Goal: Task Accomplishment & Management: Manage account settings

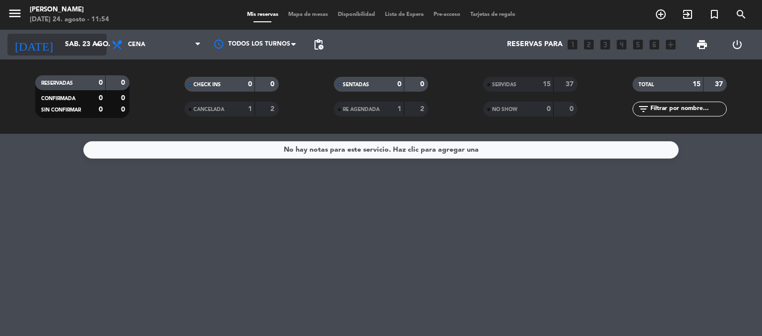
click at [82, 48] on input "sáb. 23 ago." at bounding box center [107, 45] width 94 height 18
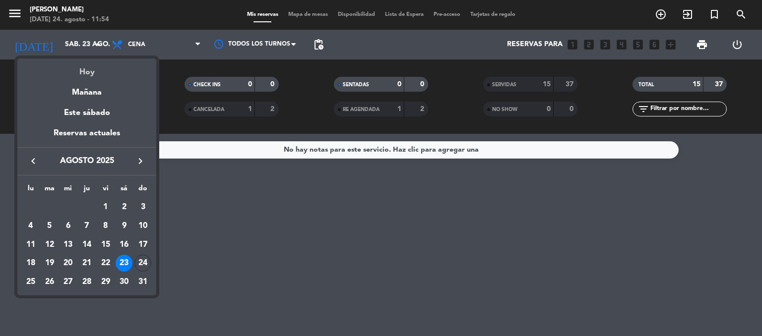
click at [93, 72] on div "Hoy" at bounding box center [86, 69] width 139 height 20
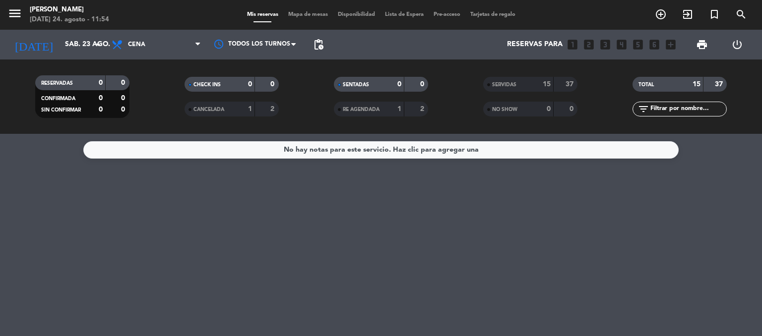
type input "dom. 24 ago."
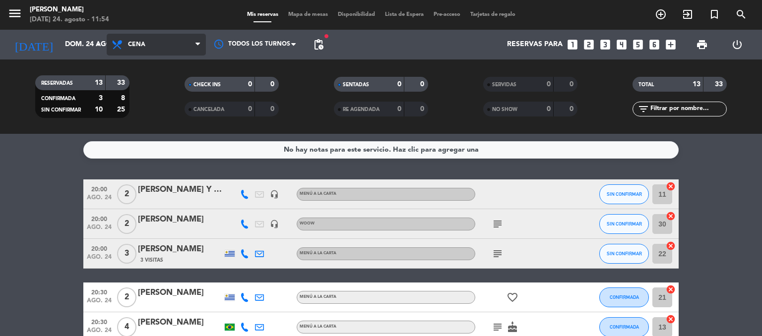
click at [134, 49] on span "Cena" at bounding box center [156, 45] width 99 height 22
click at [152, 84] on div "menu [PERSON_NAME][DATE] 24. agosto - 11:54 Mis reservas Mapa de mesas Disponib…" at bounding box center [381, 67] width 762 height 134
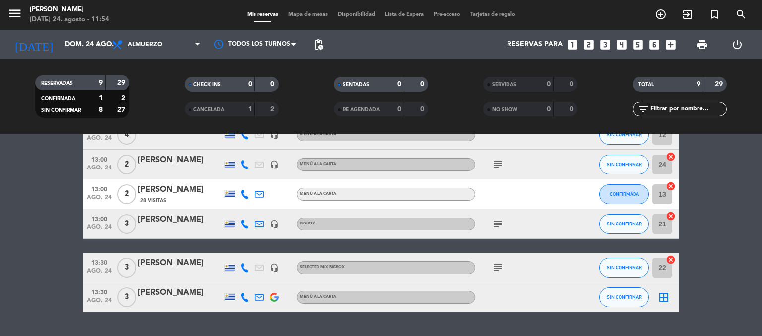
scroll to position [189, 0]
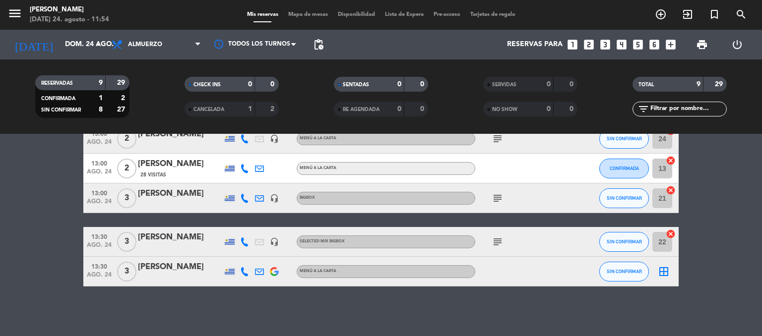
click at [666, 270] on icon "border_all" at bounding box center [664, 272] width 12 height 12
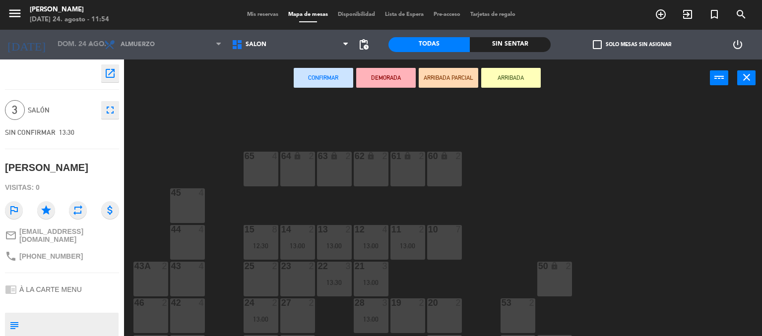
scroll to position [69, 0]
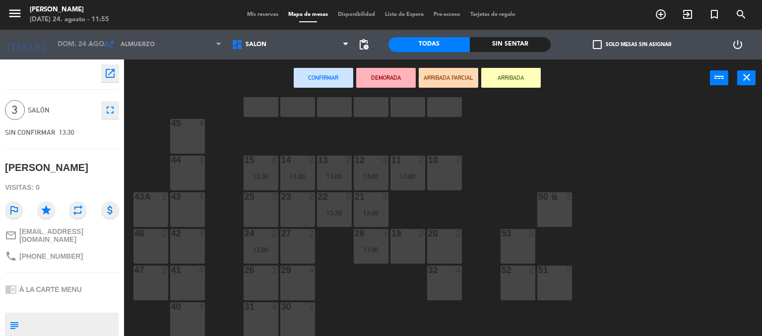
click at [258, 16] on span "Mis reservas" at bounding box center [262, 14] width 41 height 5
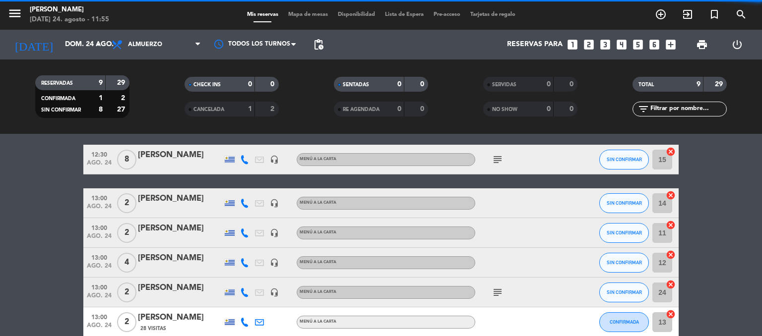
scroll to position [99, 0]
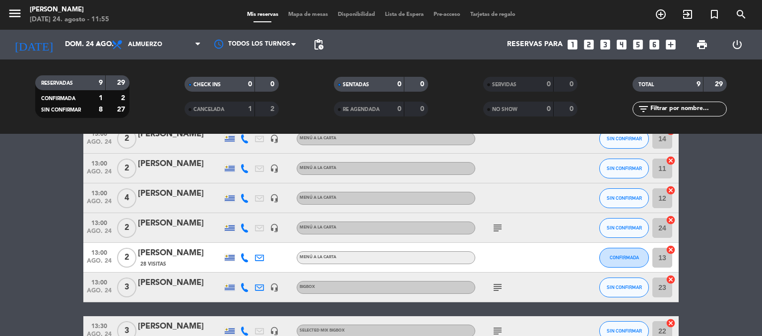
click at [496, 224] on icon "subject" at bounding box center [498, 228] width 12 height 12
click at [496, 225] on icon "subject" at bounding box center [498, 228] width 12 height 12
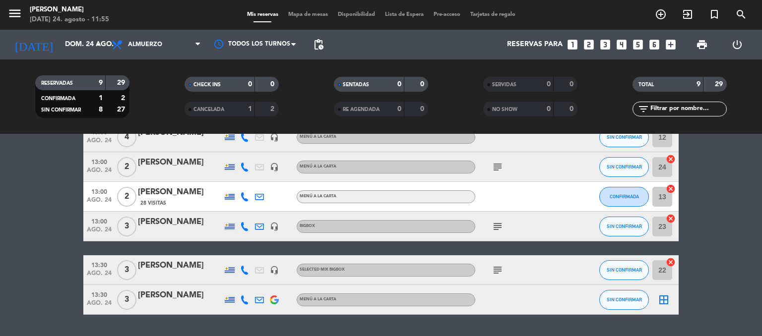
scroll to position [189, 0]
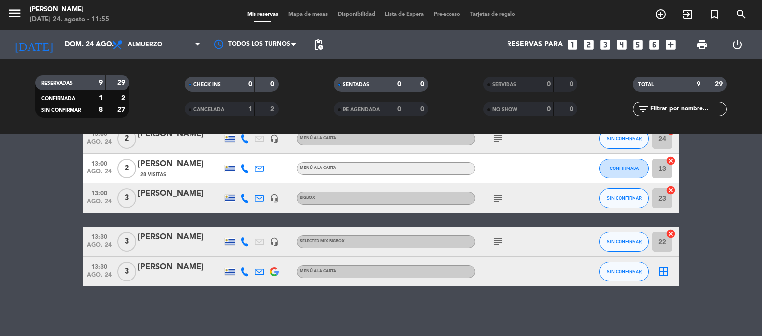
click at [660, 267] on icon "border_all" at bounding box center [664, 272] width 12 height 12
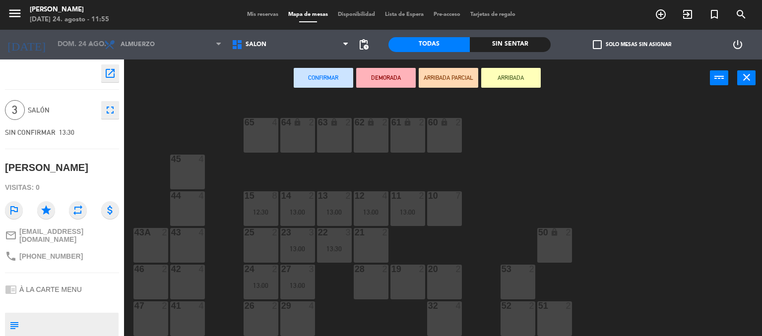
scroll to position [69, 0]
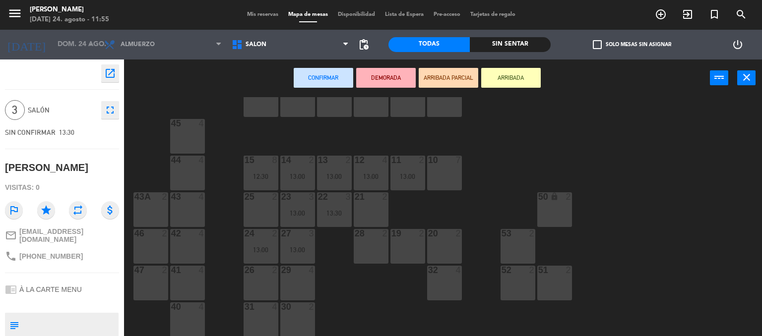
drag, startPoint x: 558, startPoint y: 138, endPoint x: 549, endPoint y: 135, distance: 9.4
click at [558, 137] on div "64 lock 2 63 lock 2 62 lock 2 61 lock 2 60 lock 2 65 4 45 4 10 7 15 8 12:30 13 …" at bounding box center [447, 217] width 631 height 240
drag, startPoint x: 610, startPoint y: 137, endPoint x: 408, endPoint y: 90, distance: 207.8
click at [596, 133] on div "64 lock 2 63 lock 2 62 lock 2 61 lock 2 60 lock 2 65 4 45 4 10 7 15 8 12:30 13 …" at bounding box center [447, 217] width 631 height 240
click at [251, 14] on span "Mis reservas" at bounding box center [262, 14] width 41 height 5
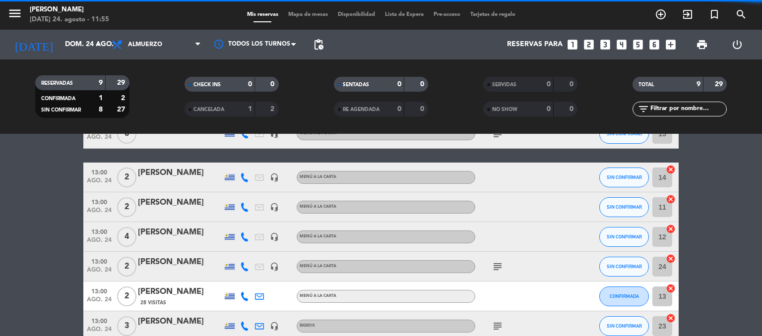
scroll to position [149, 0]
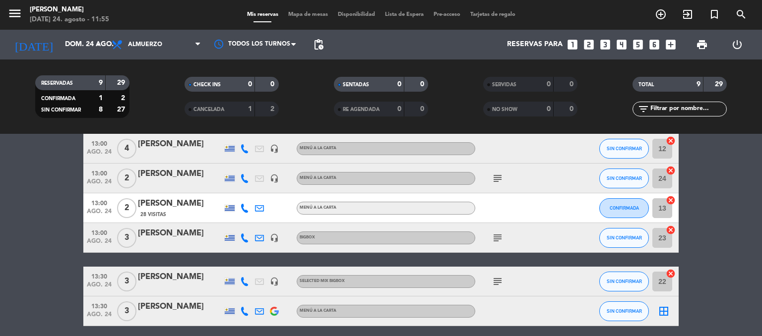
click at [498, 237] on icon "subject" at bounding box center [498, 238] width 12 height 12
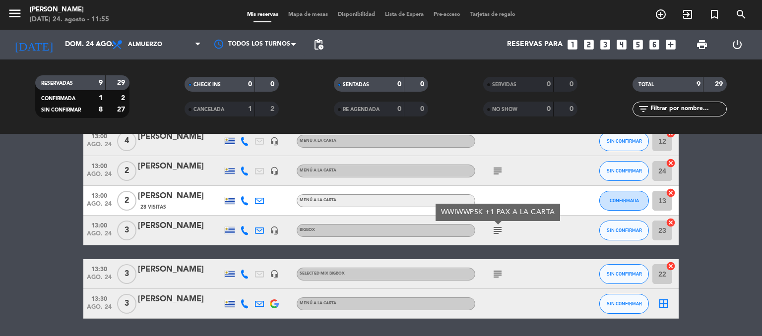
scroll to position [139, 0]
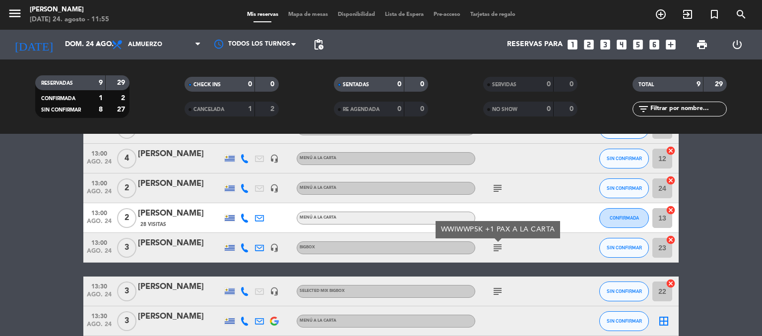
click at [498, 185] on icon "subject" at bounding box center [498, 189] width 12 height 12
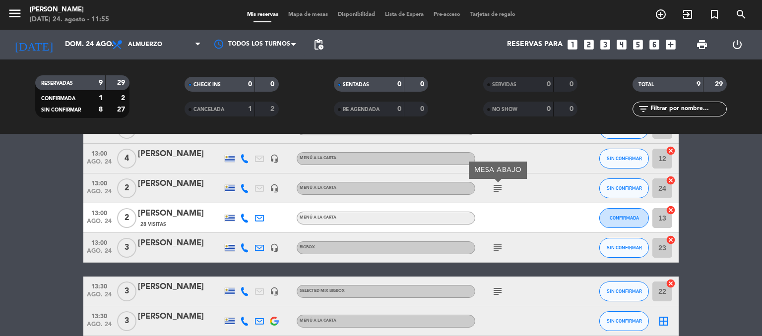
click at [498, 186] on icon "subject" at bounding box center [498, 189] width 12 height 12
click at [668, 239] on icon "cancel" at bounding box center [671, 240] width 10 height 10
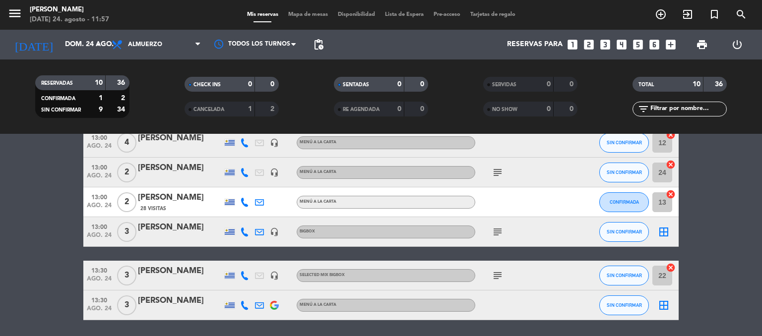
scroll to position [169, 0]
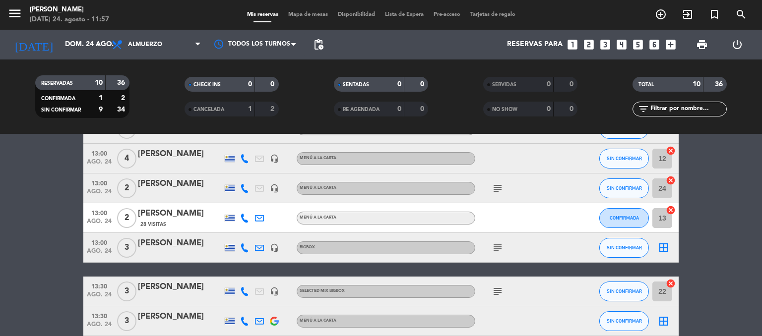
click at [496, 189] on icon "subject" at bounding box center [498, 189] width 12 height 12
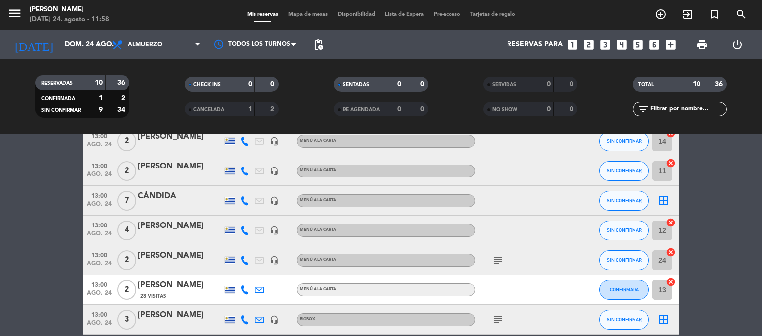
scroll to position [99, 0]
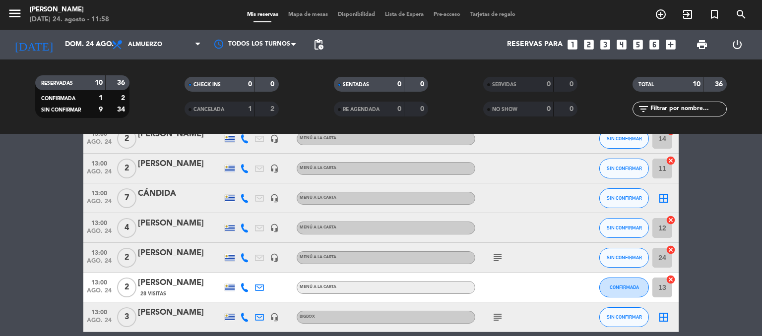
click at [667, 200] on icon "border_all" at bounding box center [664, 199] width 12 height 12
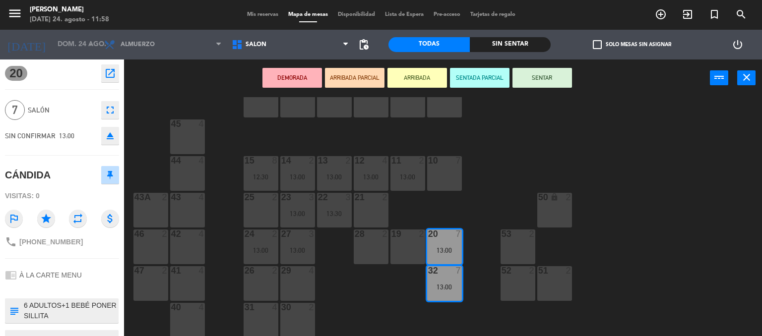
scroll to position [69, 0]
drag, startPoint x: 298, startPoint y: 282, endPoint x: 311, endPoint y: 300, distance: 21.8
click at [298, 283] on div "29 4" at bounding box center [297, 283] width 35 height 35
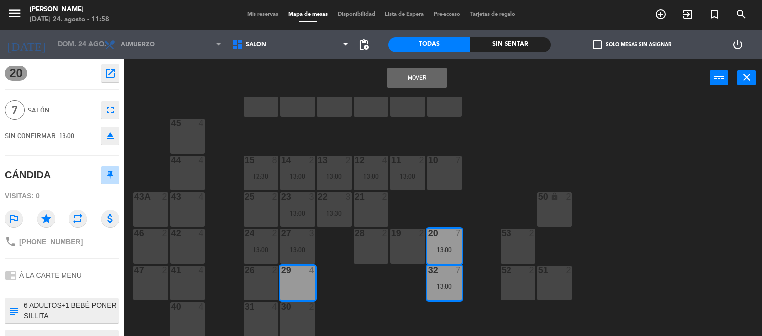
drag, startPoint x: 296, startPoint y: 315, endPoint x: 299, endPoint y: 306, distance: 9.6
click at [294, 315] on div "30 2" at bounding box center [297, 320] width 35 height 35
drag, startPoint x: 514, startPoint y: 161, endPoint x: 527, endPoint y: 166, distance: 13.2
click at [514, 162] on div "64 lock 2 63 lock 2 62 lock 2 61 lock 2 60 lock 2 65 4 45 4 10 7 15 8 12:30 13 …" at bounding box center [447, 217] width 631 height 240
click at [250, 14] on span "Mis reservas" at bounding box center [262, 14] width 41 height 5
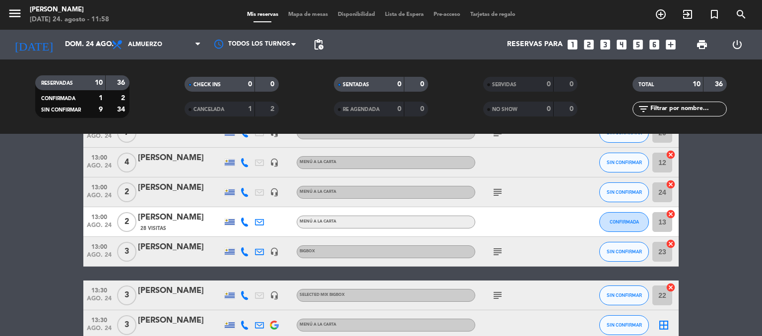
scroll to position [218, 0]
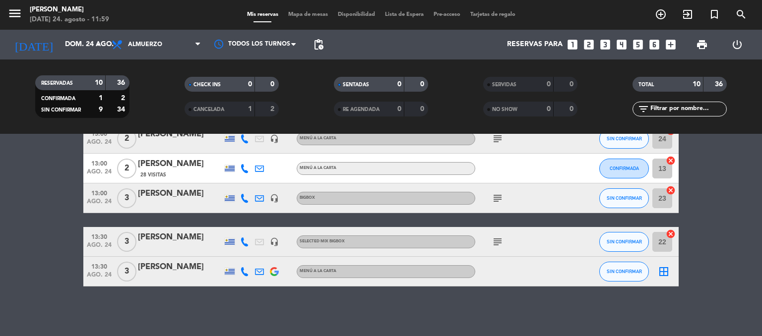
click at [668, 193] on icon "cancel" at bounding box center [671, 191] width 10 height 10
click at [661, 197] on icon "border_all" at bounding box center [664, 199] width 12 height 12
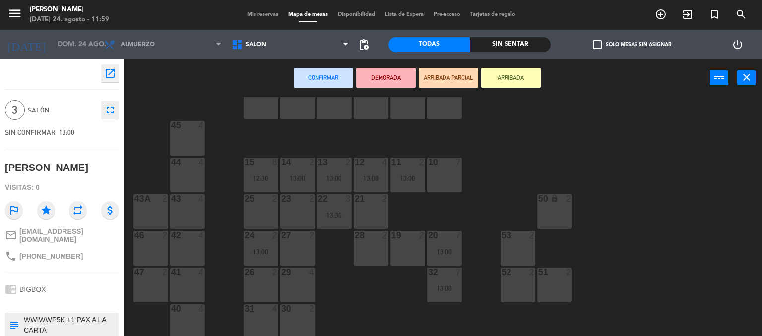
scroll to position [69, 0]
click at [368, 214] on div "21 2" at bounding box center [371, 210] width 35 height 35
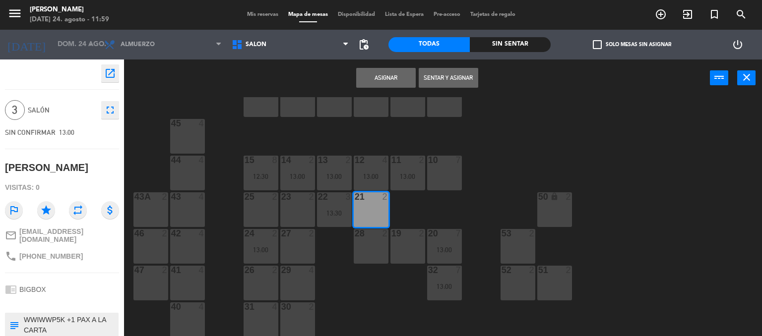
click at [365, 239] on div "28 2" at bounding box center [371, 246] width 35 height 35
click at [382, 80] on button "Asignar" at bounding box center [386, 78] width 60 height 20
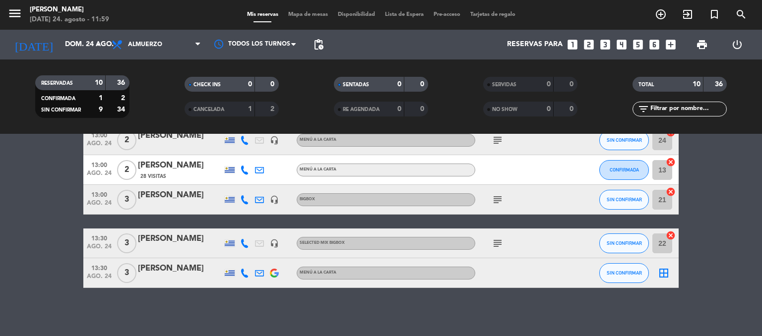
scroll to position [218, 0]
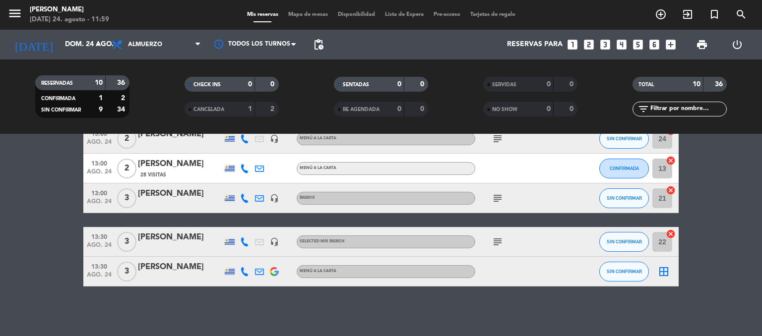
click at [663, 271] on icon "border_all" at bounding box center [664, 272] width 12 height 12
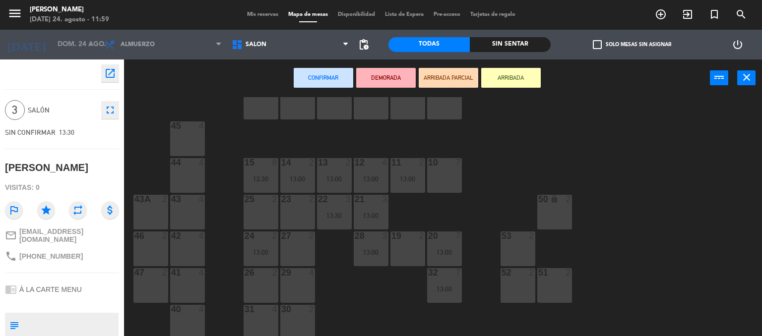
scroll to position [69, 0]
click at [299, 219] on div "23 2" at bounding box center [297, 210] width 35 height 35
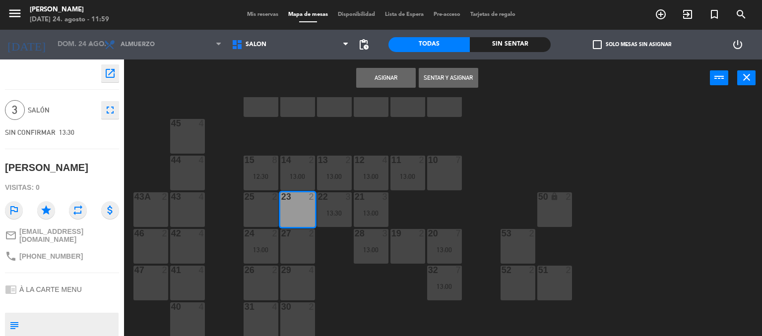
drag, startPoint x: 288, startPoint y: 242, endPoint x: 302, endPoint y: 222, distance: 24.2
click at [288, 241] on div "27 2" at bounding box center [297, 246] width 35 height 35
drag, startPoint x: 385, startPoint y: 79, endPoint x: 437, endPoint y: 93, distance: 53.3
click at [385, 79] on button "Asignar" at bounding box center [386, 78] width 60 height 20
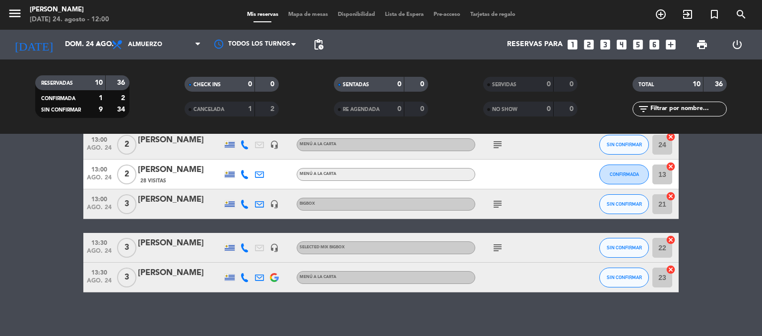
scroll to position [218, 0]
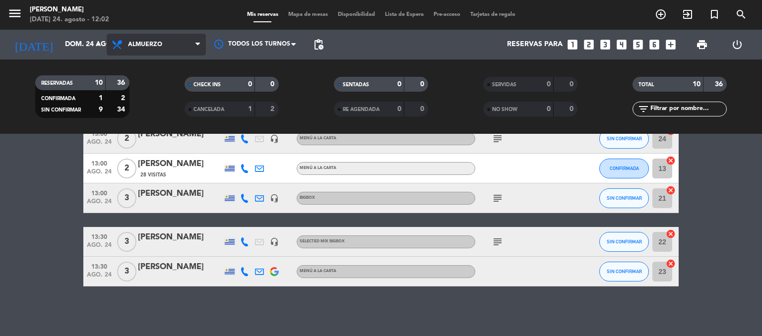
drag, startPoint x: 155, startPoint y: 42, endPoint x: 156, endPoint y: 47, distance: 5.5
click at [154, 42] on span "Almuerzo" at bounding box center [145, 44] width 34 height 7
click at [149, 108] on div "menu [PERSON_NAME][DATE] 24. agosto - 12:02 Mis reservas Mapa de mesas Disponib…" at bounding box center [381, 67] width 762 height 134
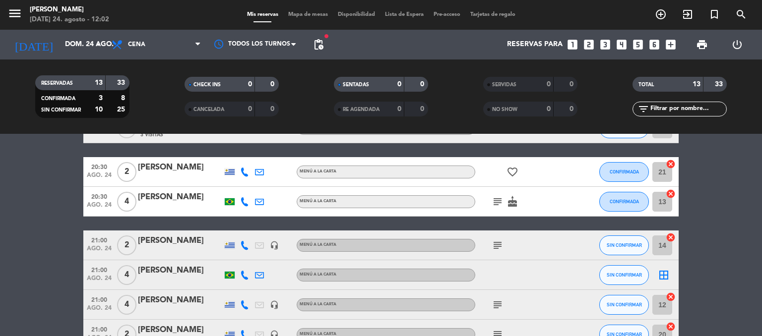
scroll to position [169, 0]
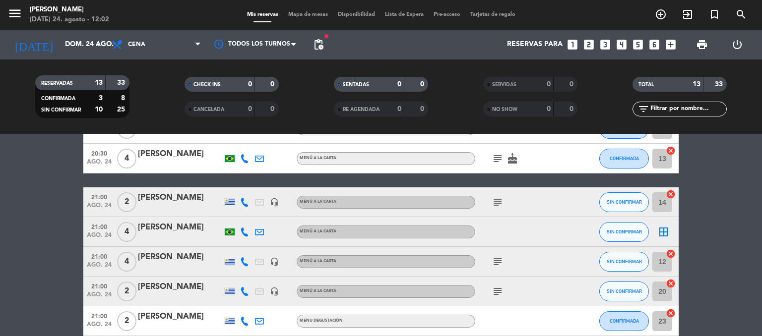
click at [664, 229] on icon "border_all" at bounding box center [664, 232] width 12 height 12
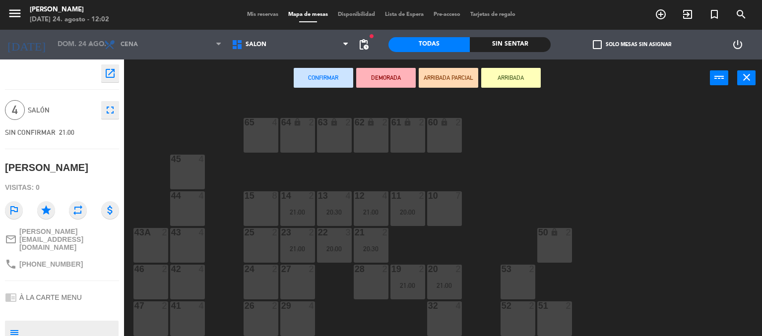
scroll to position [69, 0]
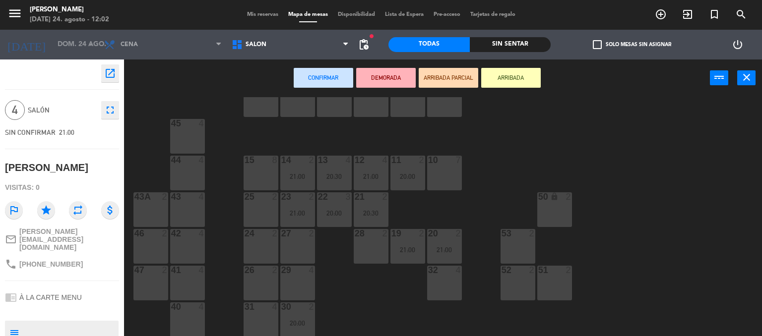
click at [504, 145] on div "64 lock 2 63 lock 2 62 lock 2 61 lock 2 60 lock 2 65 4 45 4 10 7 15 8 13 4 20:3…" at bounding box center [447, 217] width 631 height 240
click at [256, 13] on span "Mis reservas" at bounding box center [262, 14] width 41 height 5
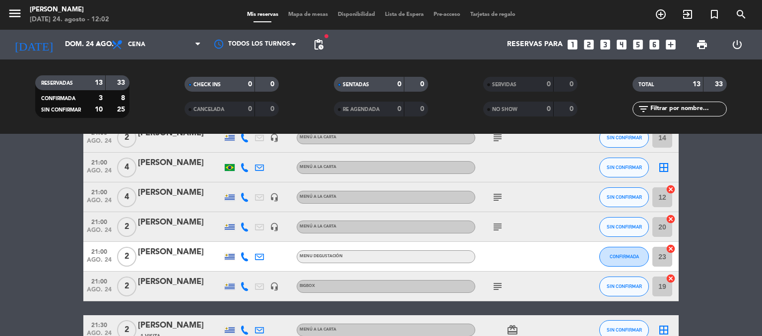
scroll to position [248, 0]
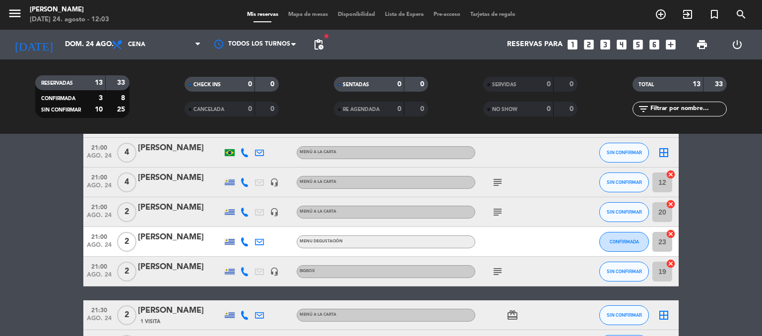
click at [671, 233] on icon "cancel" at bounding box center [671, 234] width 10 height 10
click at [663, 240] on icon "border_all" at bounding box center [664, 242] width 12 height 12
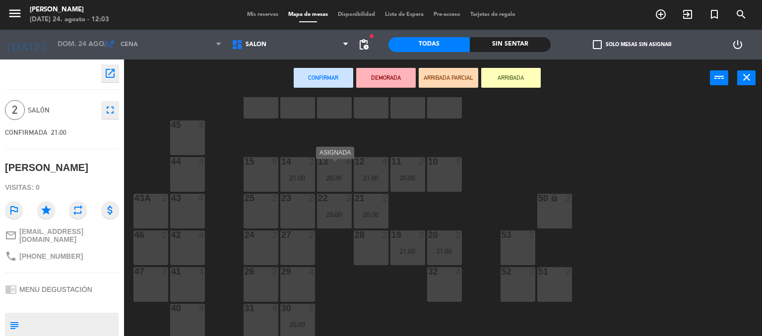
scroll to position [69, 0]
click at [261, 243] on div "24 2" at bounding box center [261, 246] width 35 height 35
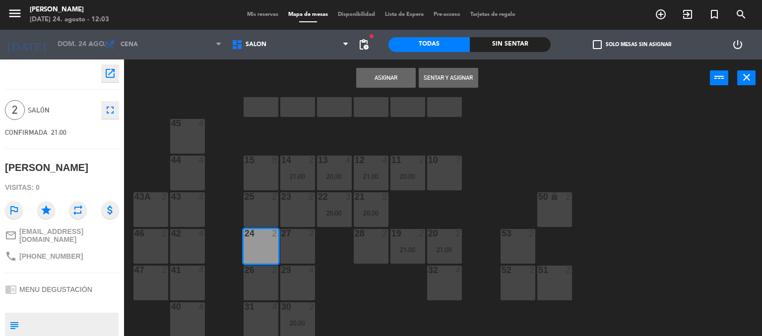
click at [371, 76] on button "Asignar" at bounding box center [386, 78] width 60 height 20
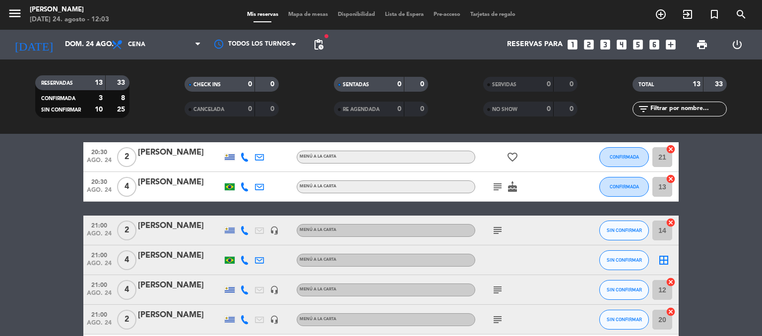
scroll to position [149, 0]
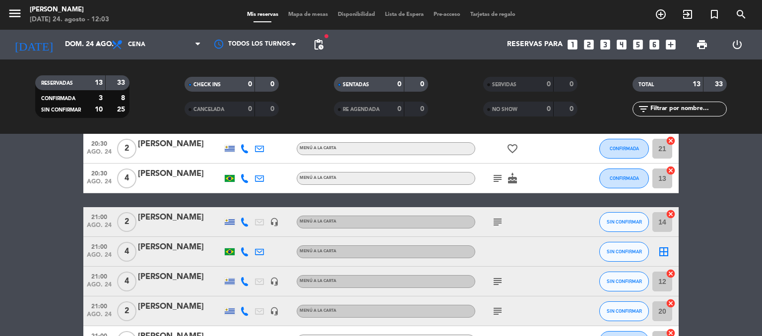
click at [657, 254] on div "border_all" at bounding box center [664, 251] width 30 height 29
click at [664, 252] on icon "border_all" at bounding box center [664, 252] width 12 height 12
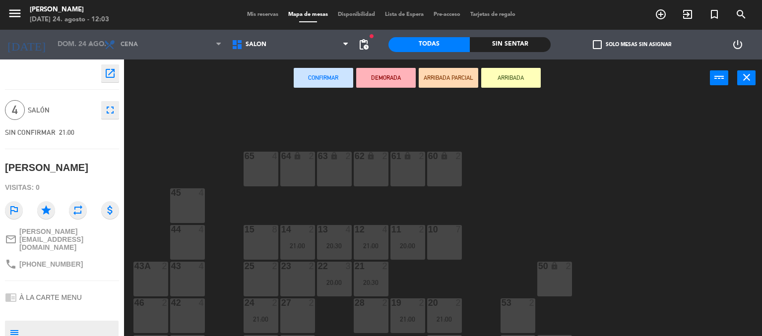
click at [306, 279] on div "23 2" at bounding box center [297, 279] width 35 height 35
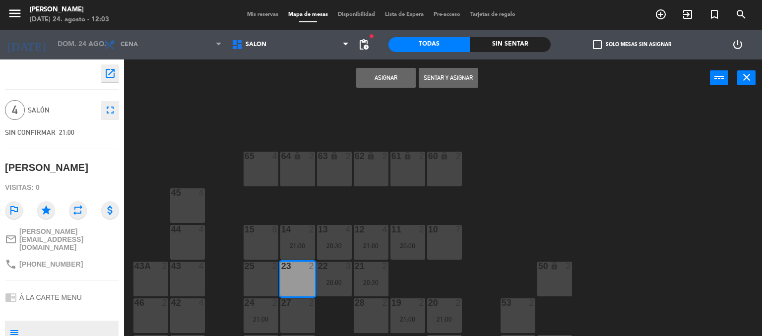
drag, startPoint x: 290, startPoint y: 314, endPoint x: 336, endPoint y: 266, distance: 66.3
click at [292, 311] on div "27 2" at bounding box center [297, 316] width 35 height 35
click at [379, 77] on button "Asignar" at bounding box center [386, 78] width 60 height 20
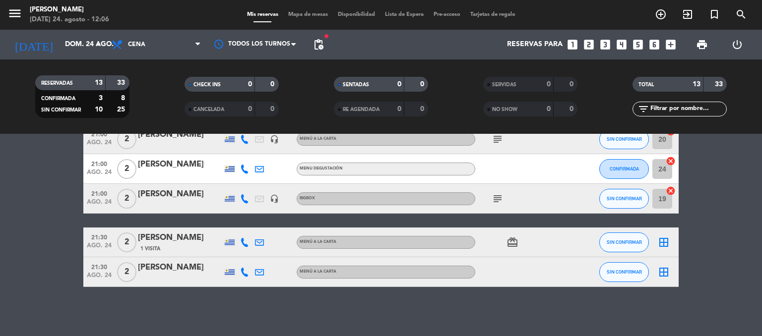
scroll to position [322, 0]
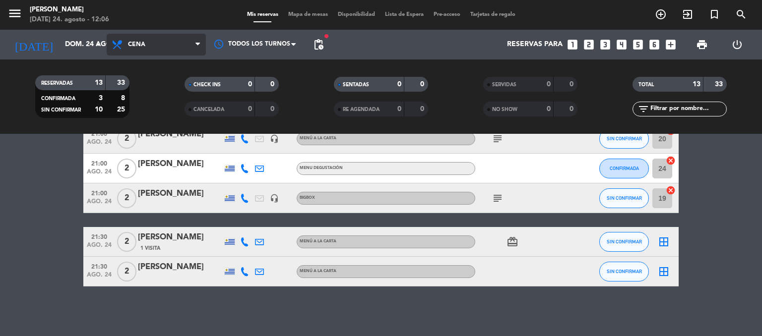
click at [134, 46] on span "Cena" at bounding box center [136, 44] width 17 height 7
click at [155, 90] on div "menu [PERSON_NAME][DATE] 24. agosto - 12:06 Mis reservas Mapa de mesas Disponib…" at bounding box center [381, 67] width 762 height 134
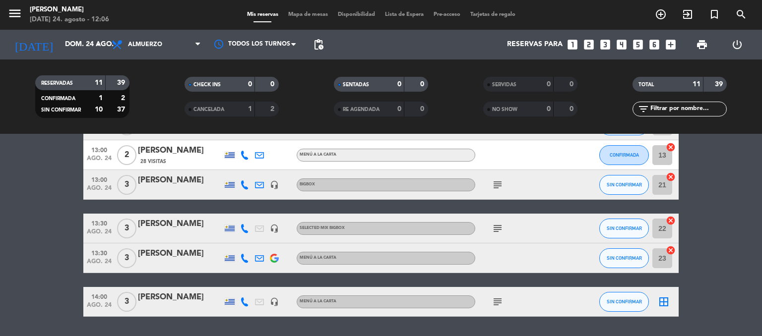
scroll to position [262, 0]
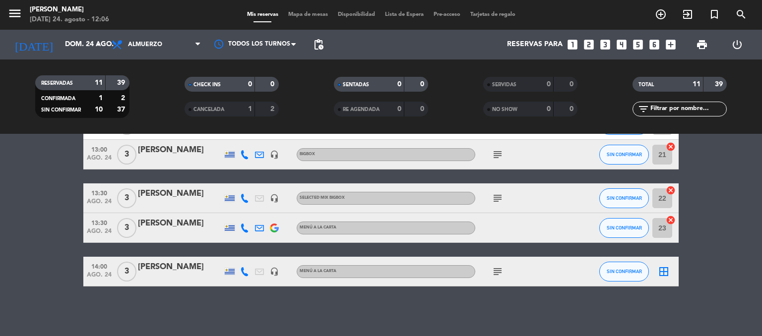
click at [497, 268] on icon "subject" at bounding box center [498, 272] width 12 height 12
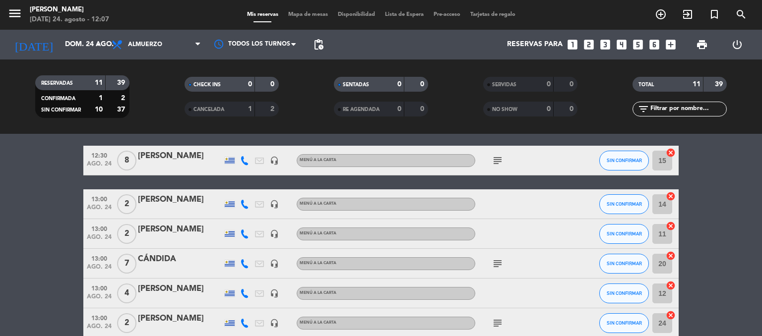
scroll to position [50, 0]
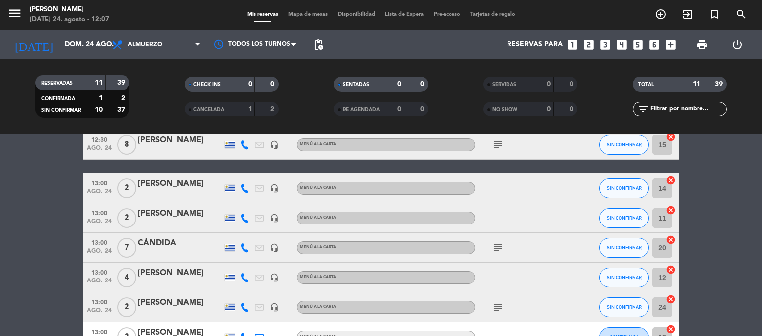
click at [500, 245] on icon "subject" at bounding box center [498, 248] width 12 height 12
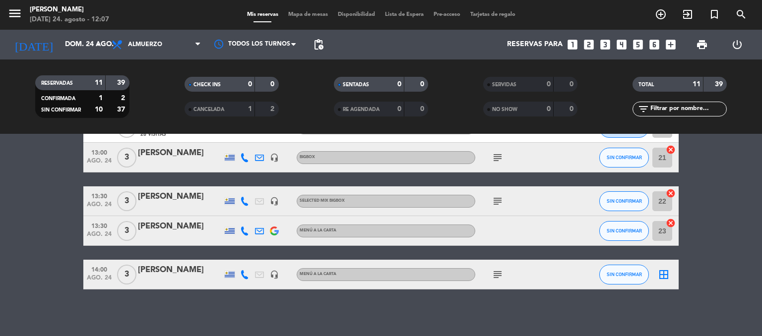
scroll to position [262, 0]
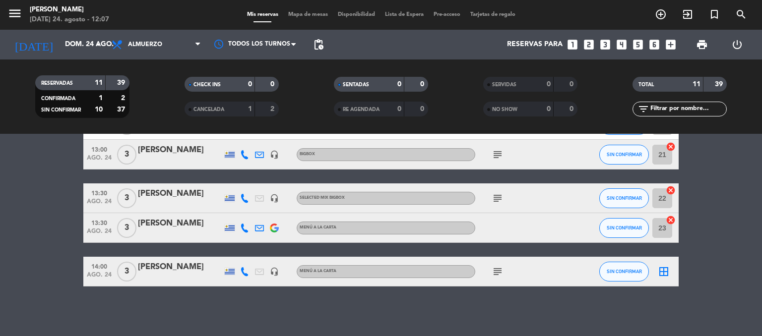
click at [502, 270] on icon "subject" at bounding box center [498, 272] width 12 height 12
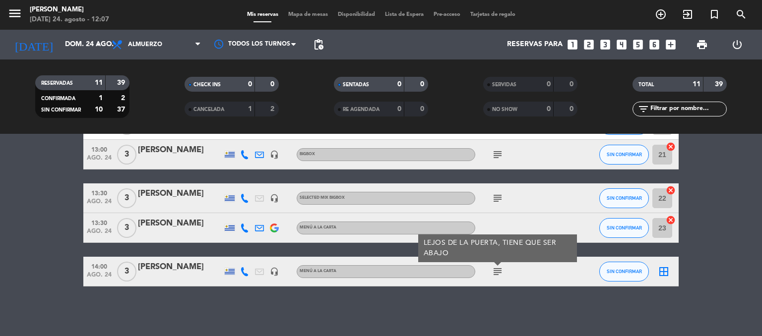
click at [498, 270] on icon "subject" at bounding box center [498, 272] width 12 height 12
